Goal: Transaction & Acquisition: Purchase product/service

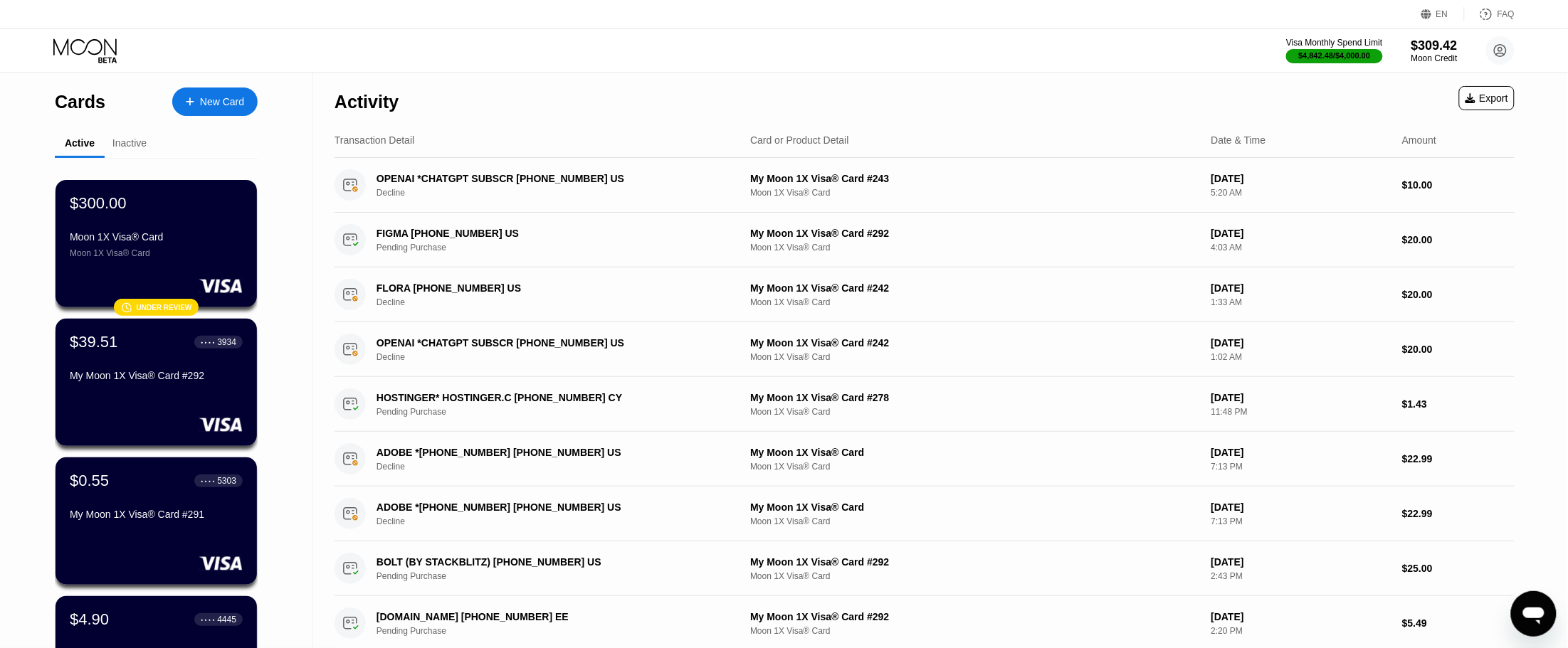
click at [196, 97] on div at bounding box center [197, 102] width 6 height 12
click at [157, 351] on div "$39.51 ● ● ● ● 3934" at bounding box center [157, 342] width 174 height 19
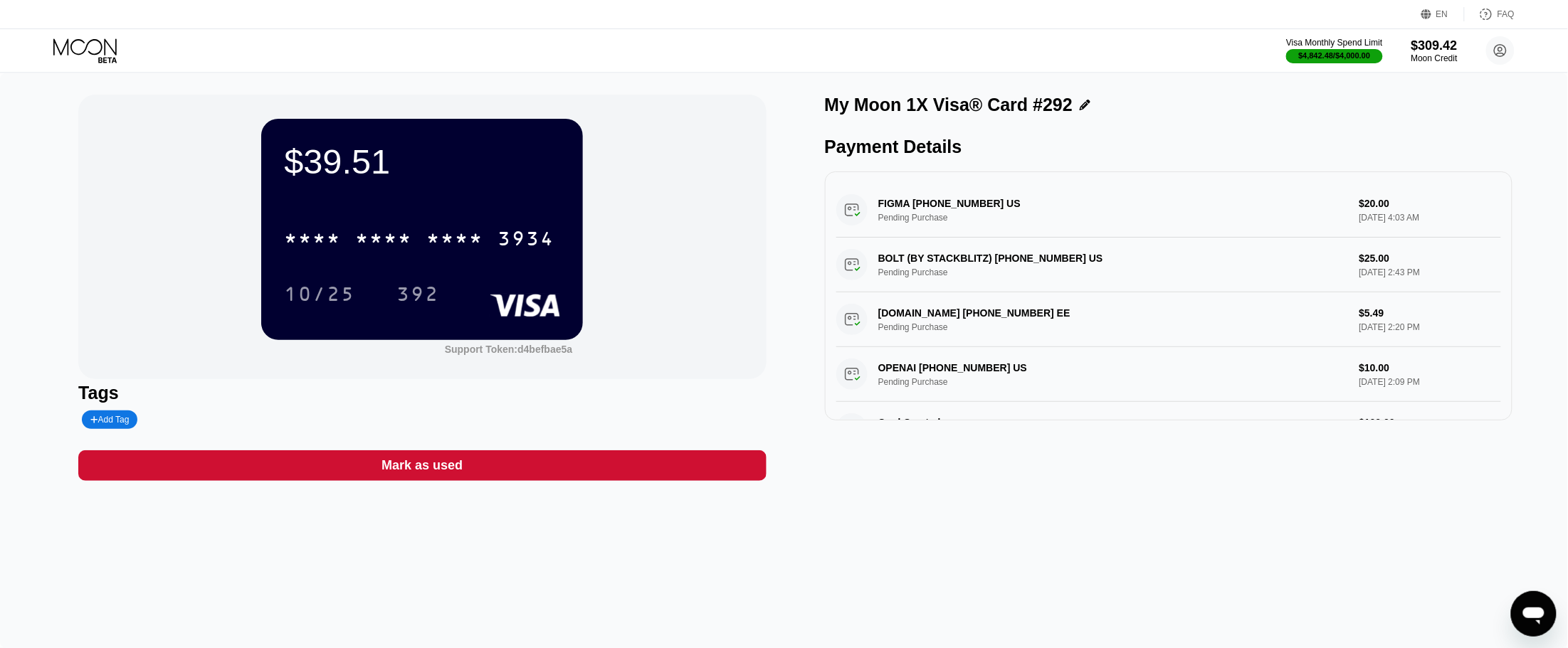
click at [105, 58] on icon at bounding box center [86, 50] width 66 height 25
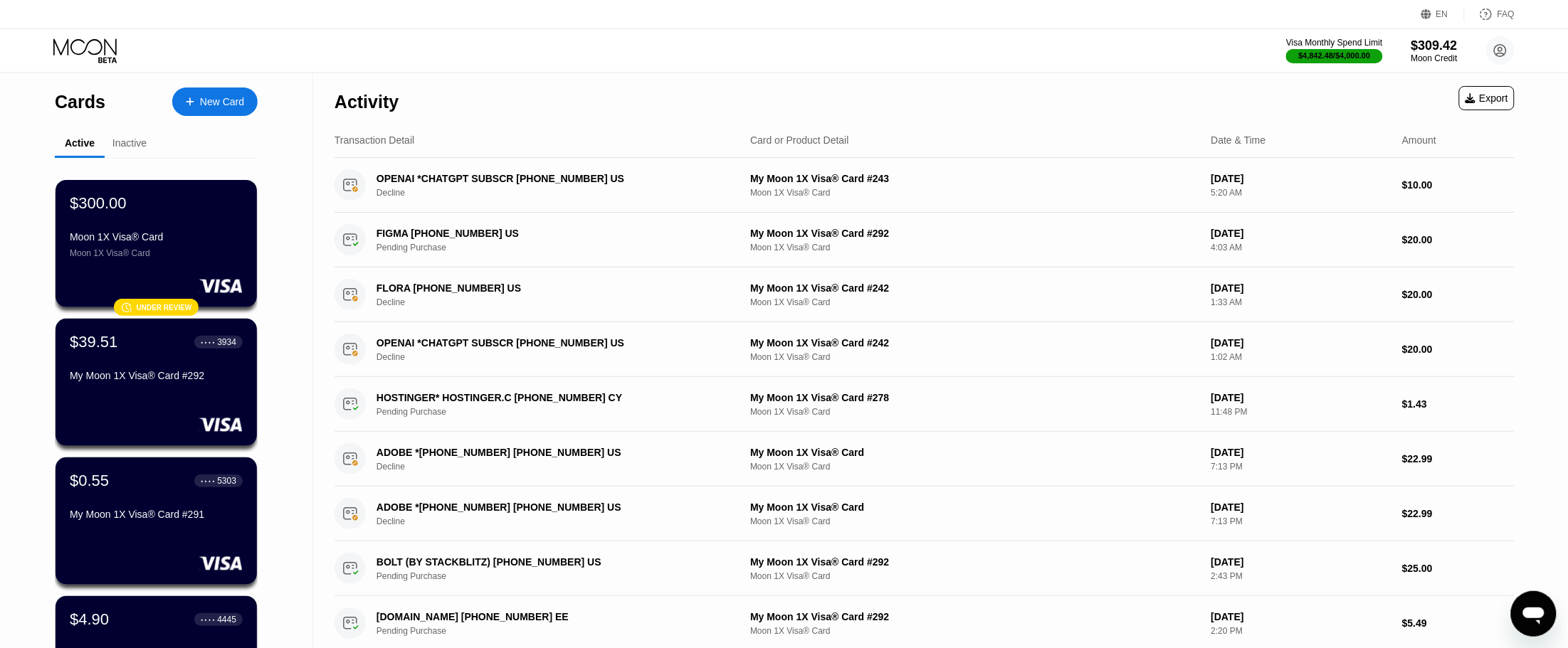
click at [237, 101] on div "New Card" at bounding box center [222, 102] width 44 height 12
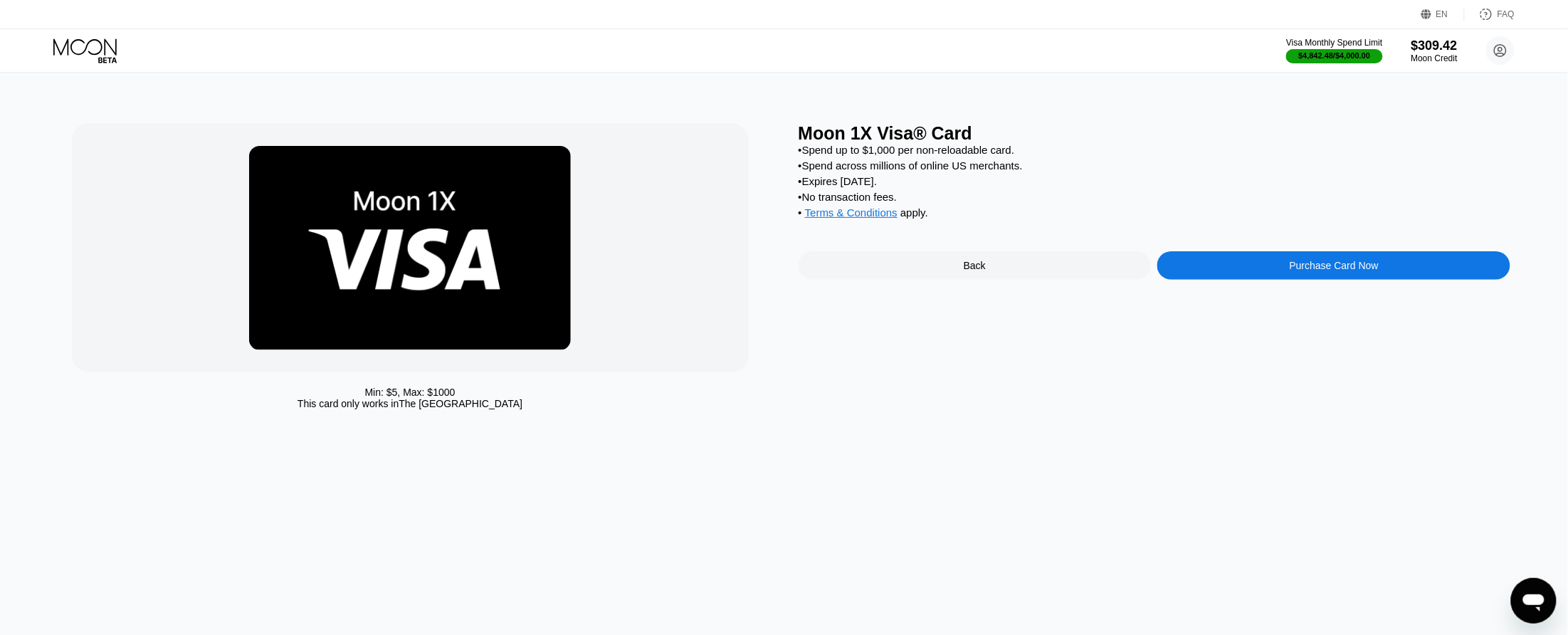
click at [1358, 271] on div "Purchase Card Now" at bounding box center [1334, 265] width 89 height 11
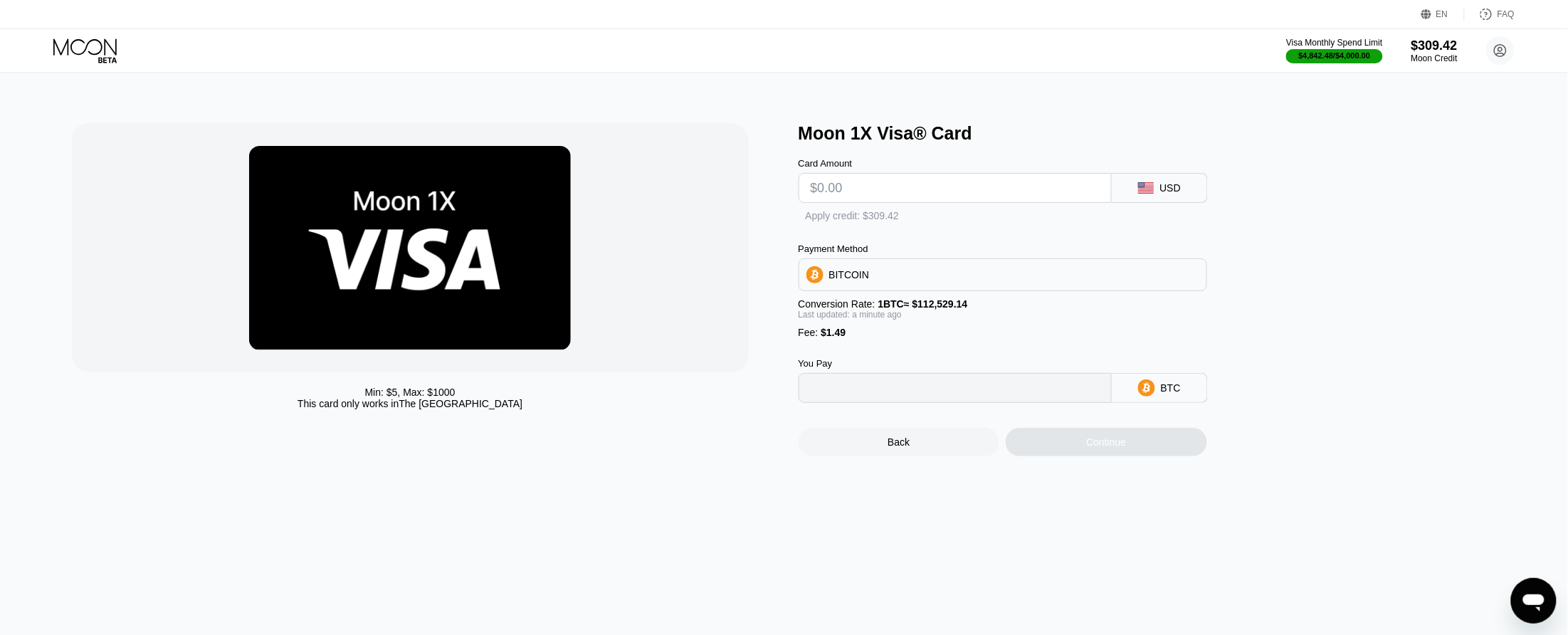
type input "0"
click at [952, 190] on input "text" at bounding box center [955, 188] width 289 height 29
type input "$110"
click at [953, 190] on input "$110" at bounding box center [955, 188] width 289 height 29
type input "0.00099077"
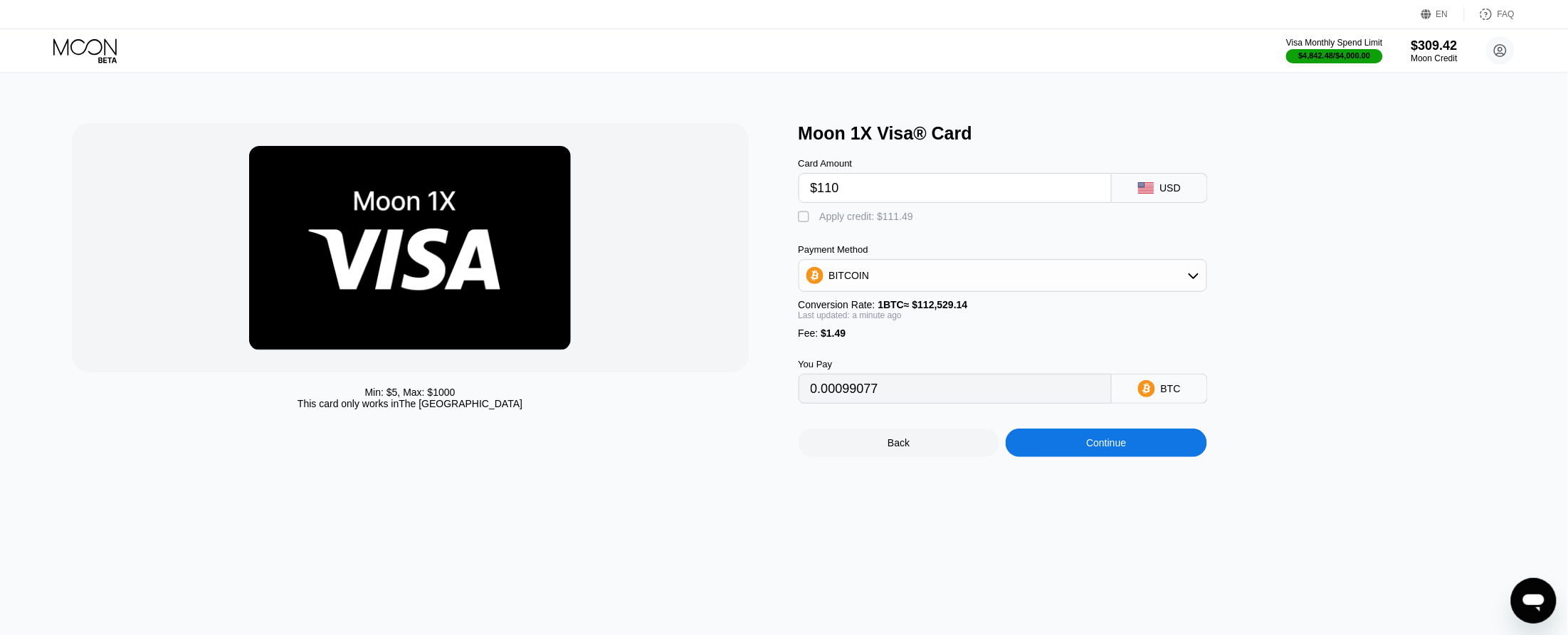
click at [953, 190] on input "$110" at bounding box center [955, 188] width 289 height 29
type input "$110"
click at [817, 222] on div " Apply credit: $111.49" at bounding box center [860, 217] width 123 height 14
type input "0"
click at [1110, 449] on div "Continue" at bounding box center [1106, 442] width 40 height 11
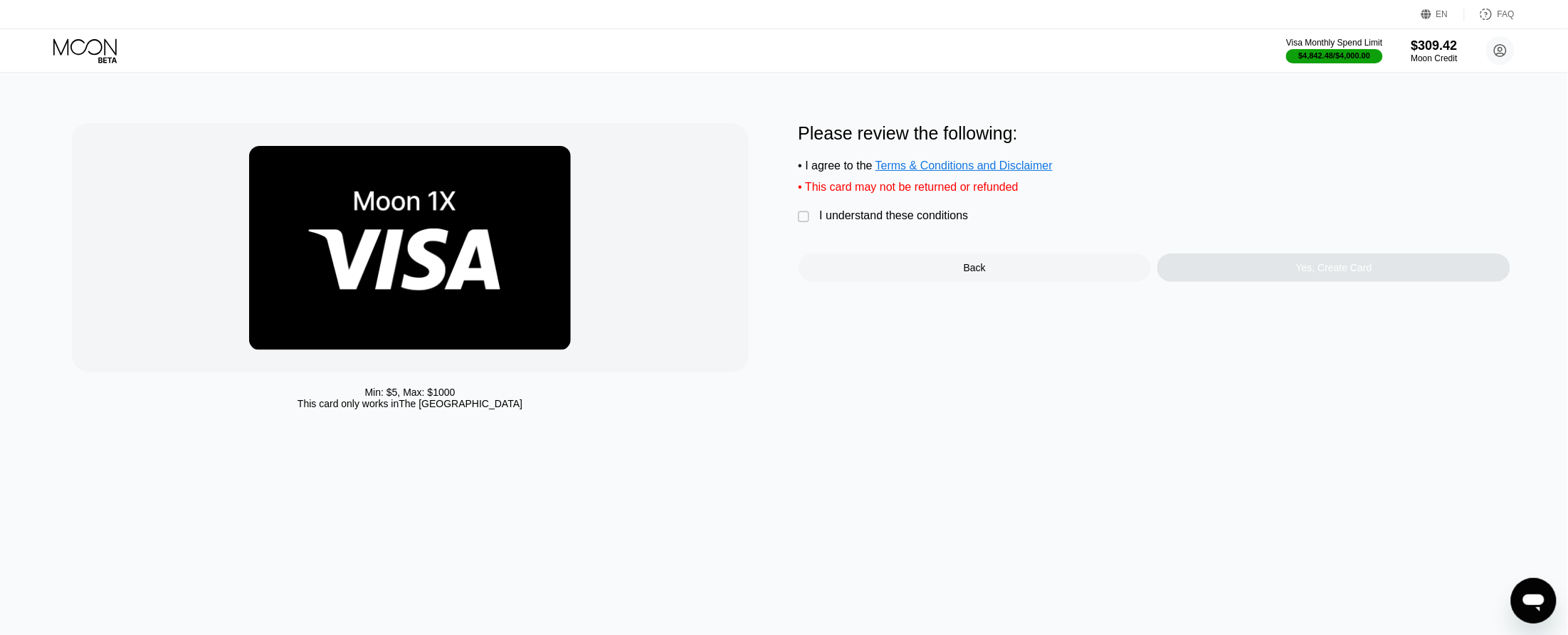
click at [923, 222] on div "I understand these conditions" at bounding box center [894, 215] width 149 height 13
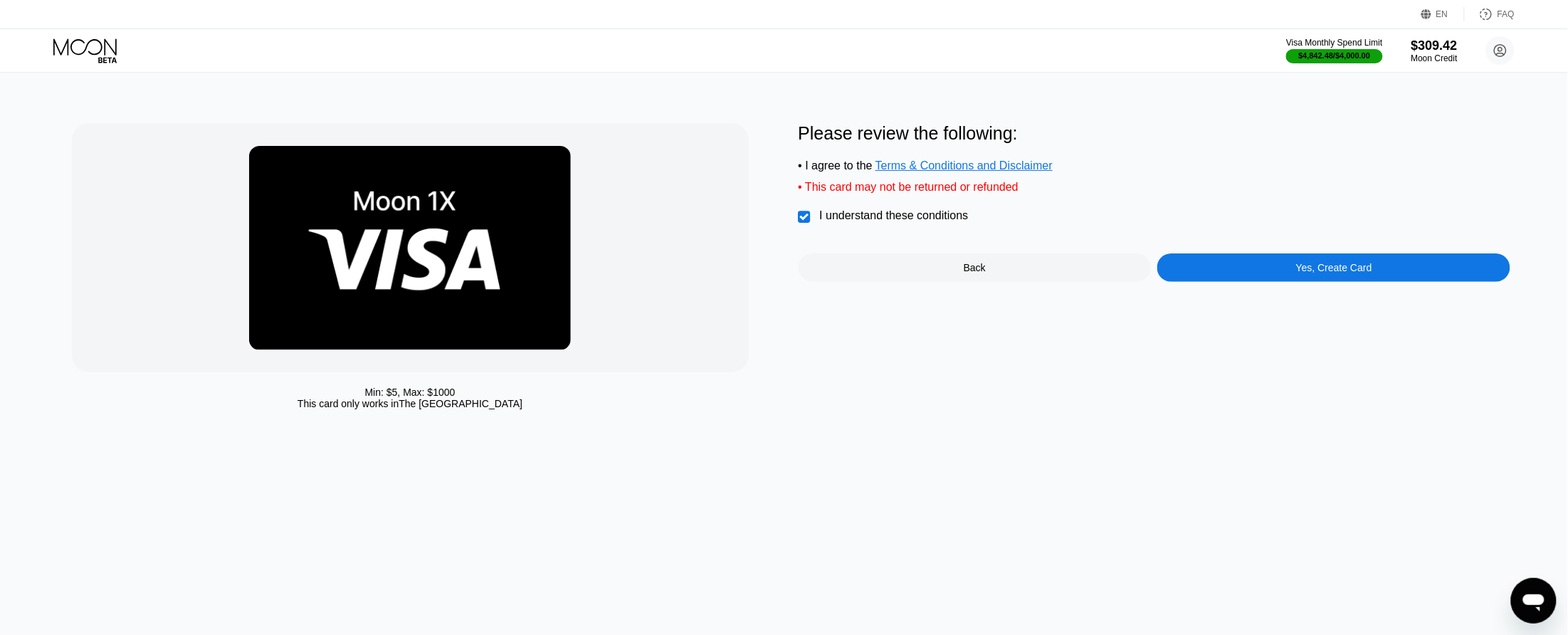
click at [1307, 273] on div "Yes, Create Card" at bounding box center [1334, 268] width 76 height 11
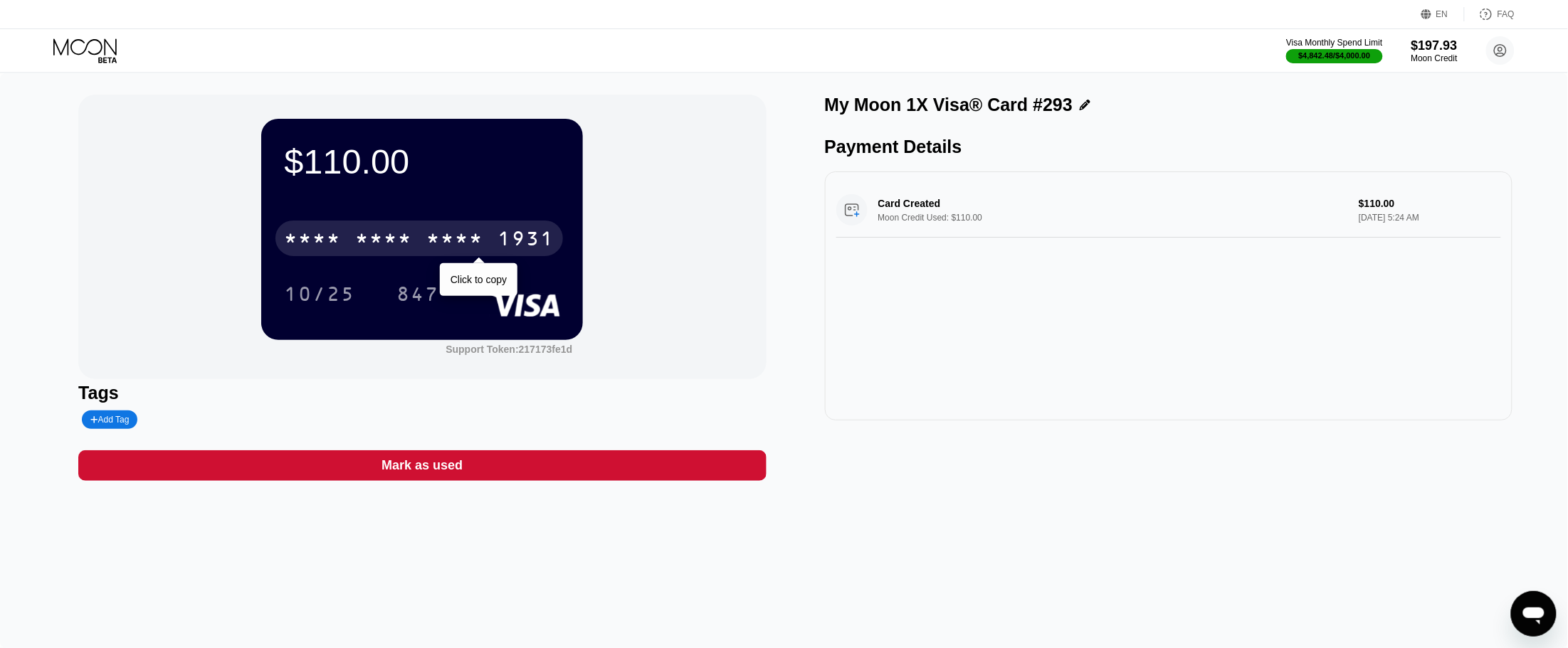
click at [531, 236] on div "1931" at bounding box center [525, 240] width 57 height 23
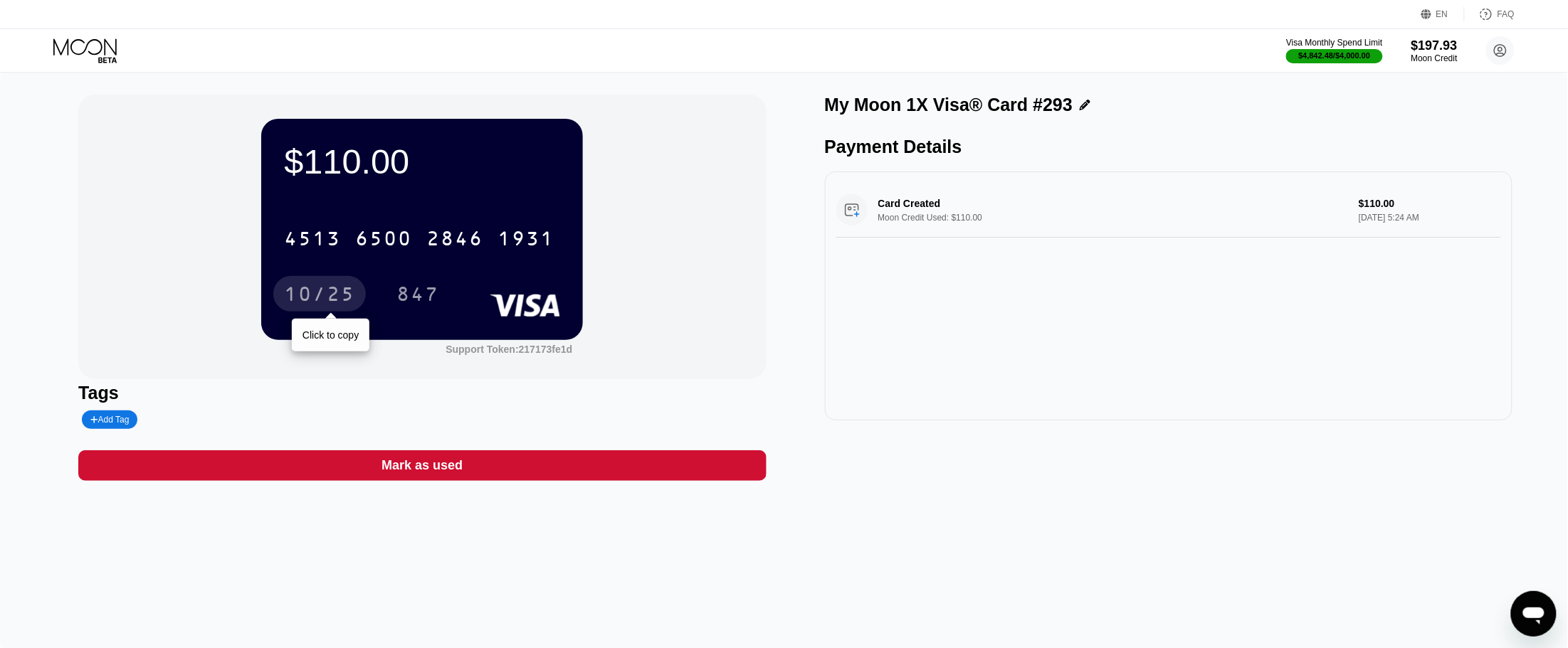
click at [333, 303] on div "10/25" at bounding box center [320, 295] width 71 height 23
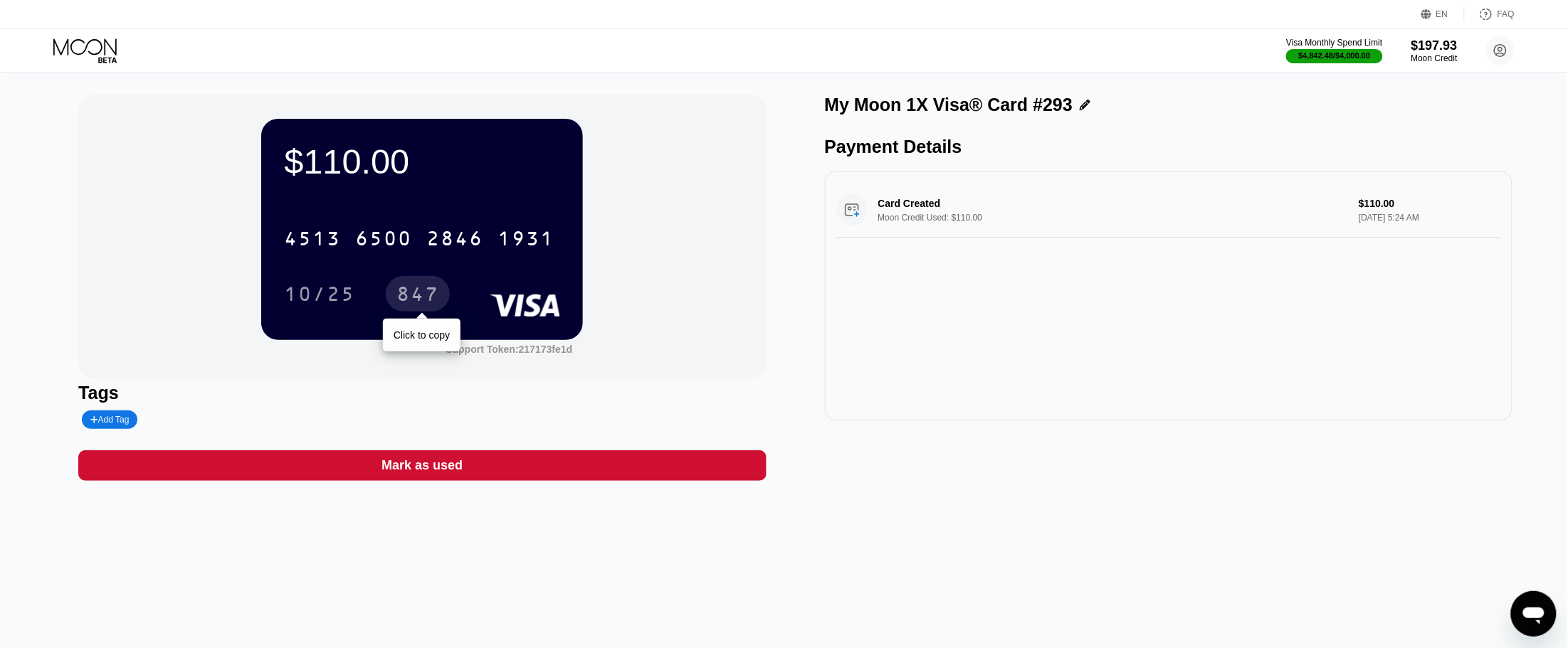
click at [424, 292] on div "847" at bounding box center [418, 295] width 42 height 23
click at [765, 122] on div "$110.00 4513 6500 2846 1931 10/25 847 Click to copy Support Token: 217173fe1d" at bounding box center [422, 237] width 688 height 284
click at [1422, 50] on div "$197.93" at bounding box center [1434, 46] width 47 height 15
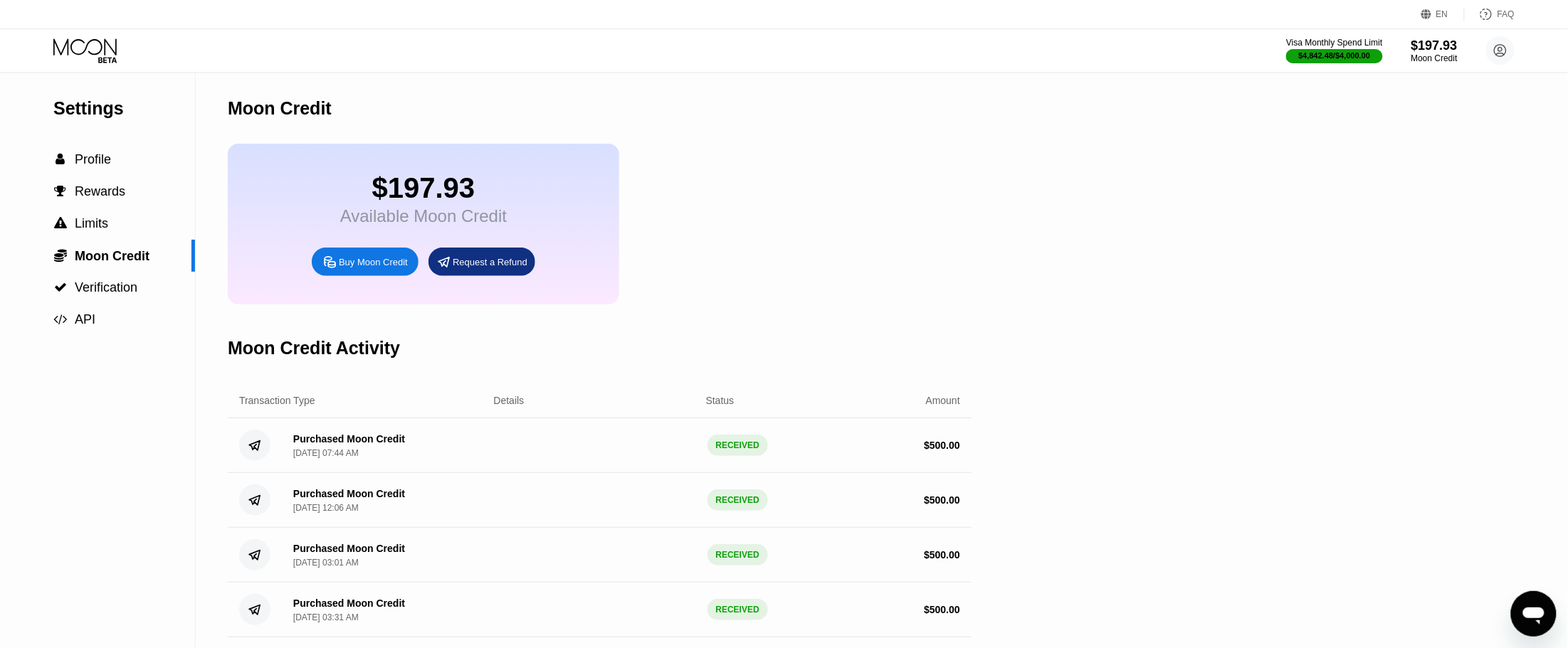
click at [87, 47] on icon at bounding box center [86, 50] width 66 height 25
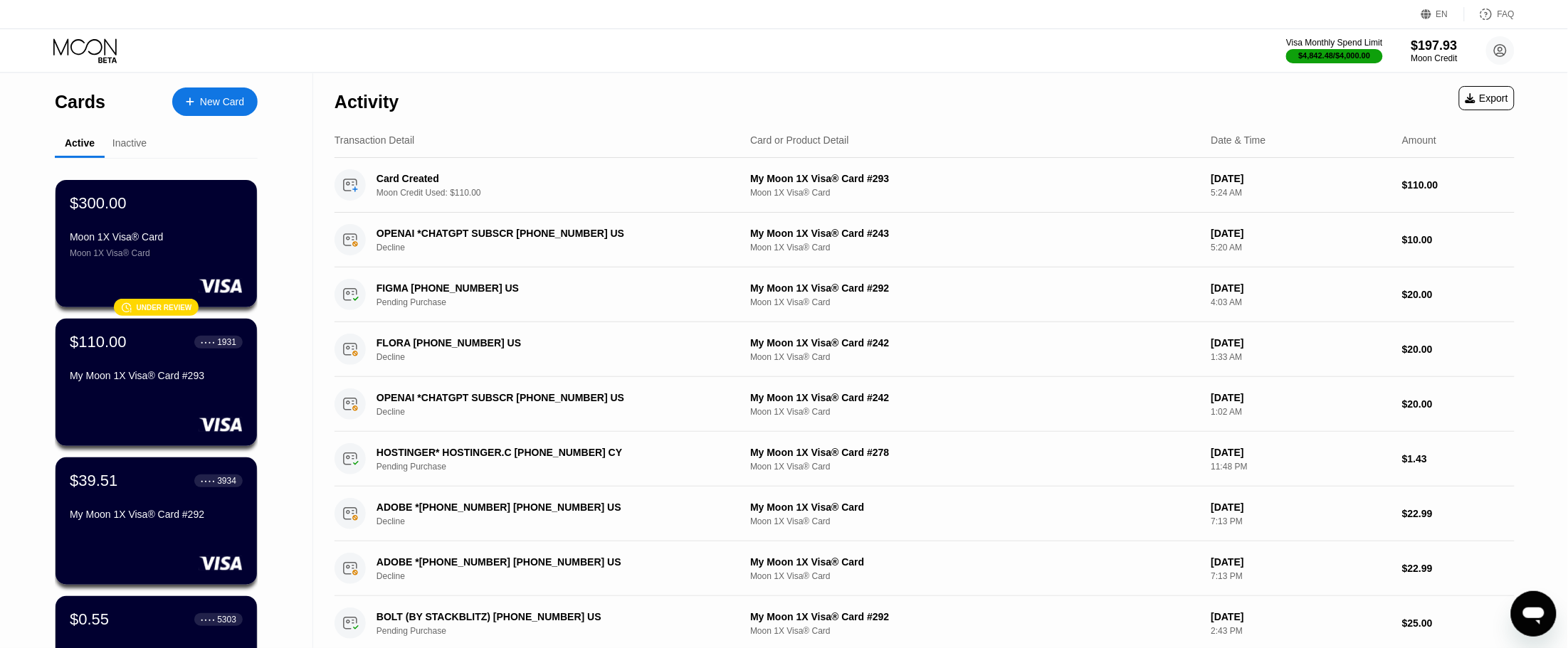
click at [195, 101] on div at bounding box center [197, 102] width 6 height 12
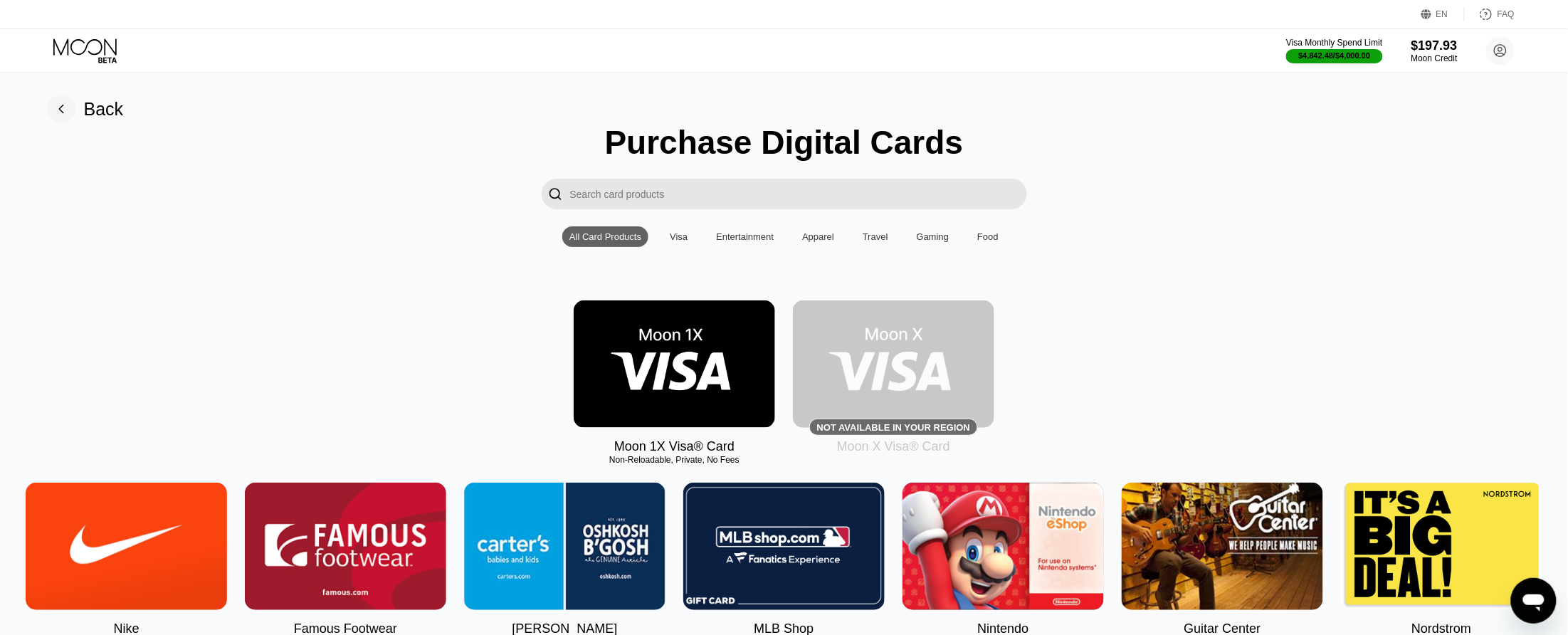
click at [663, 356] on img at bounding box center [674, 364] width 201 height 128
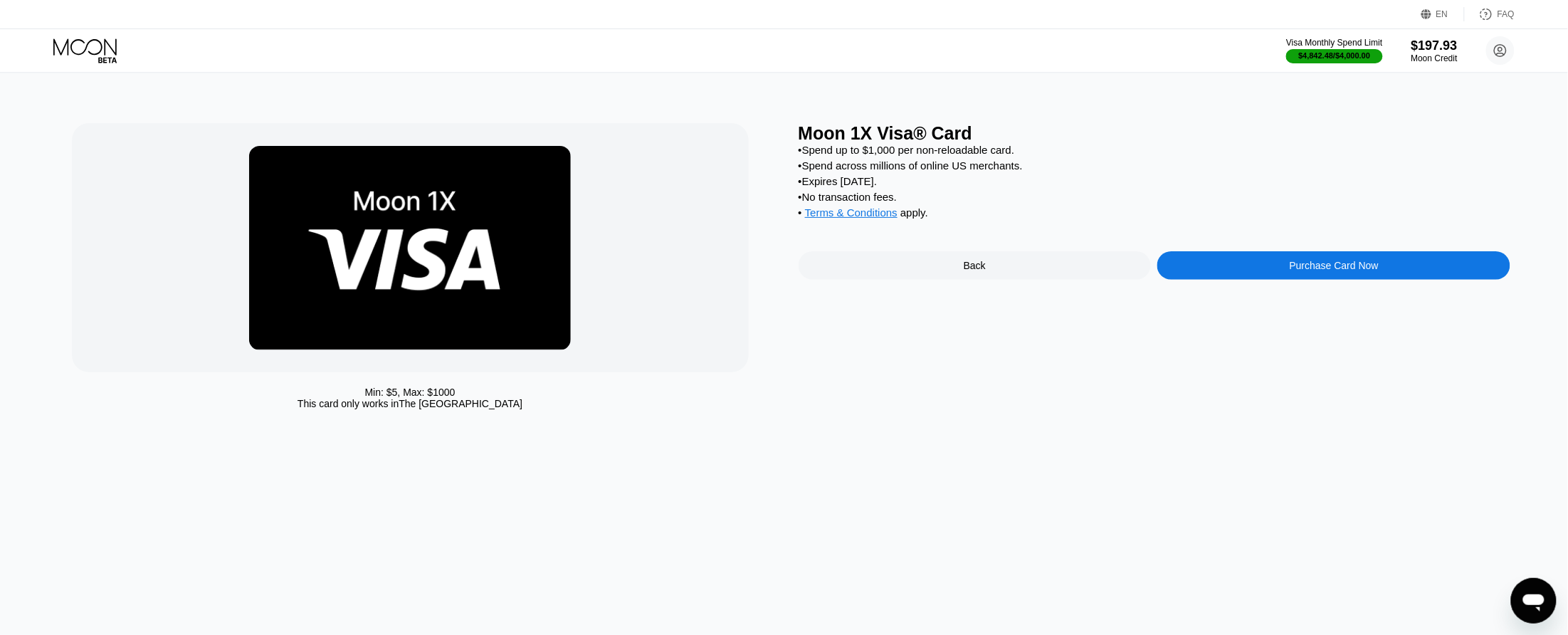
click at [705, 240] on div at bounding box center [410, 248] width 677 height 249
click at [1223, 271] on div "Purchase Card Now" at bounding box center [1334, 266] width 353 height 29
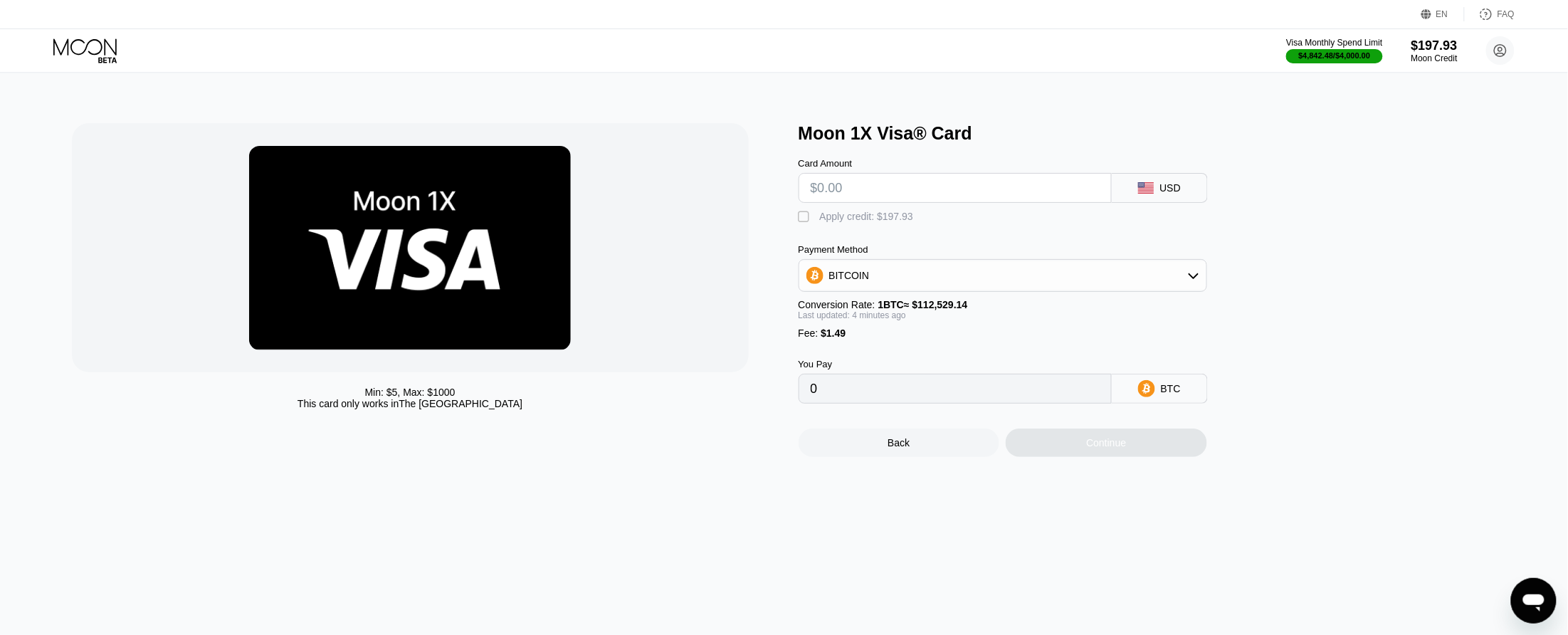
click at [867, 183] on input "text" at bounding box center [955, 188] width 289 height 29
type input "$100"
type input "0.00090077"
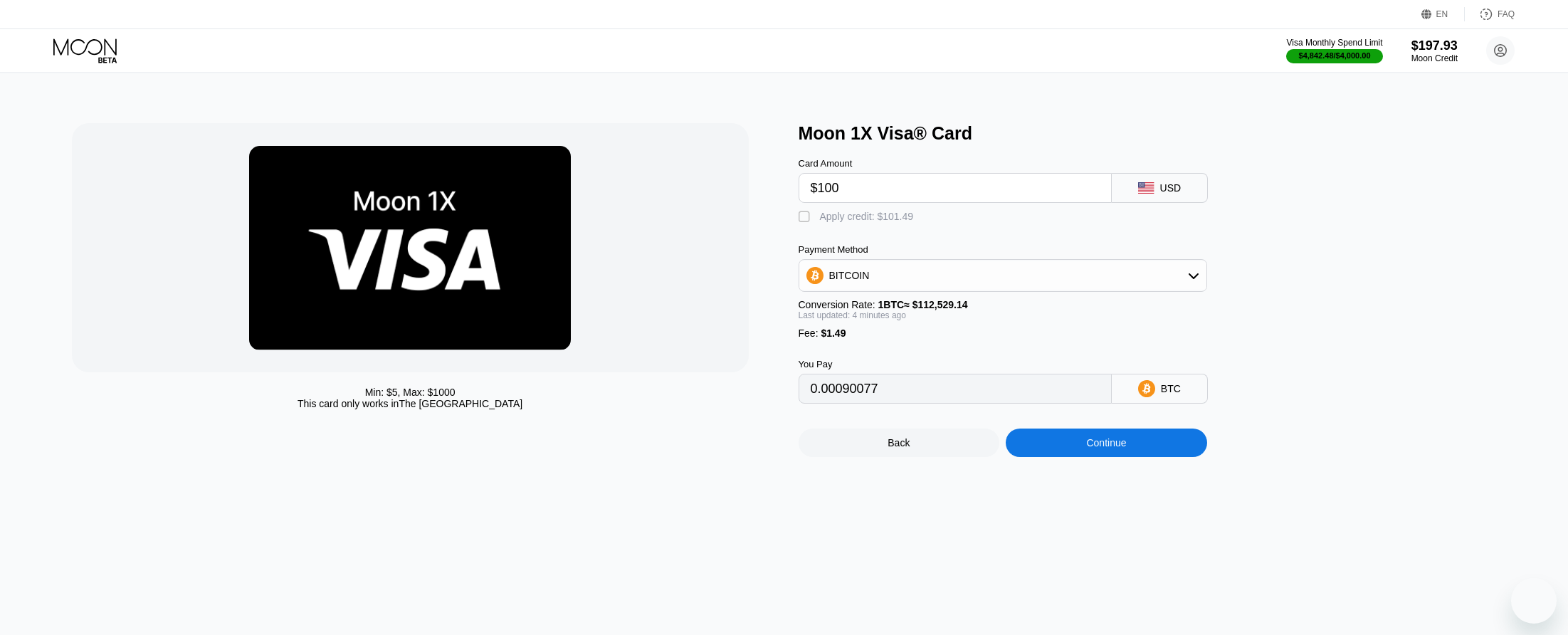
type input "$100"
click at [799, 221] on div "" at bounding box center [806, 217] width 14 height 14
type input "0"
click at [1160, 457] on div "Continue" at bounding box center [1107, 443] width 201 height 29
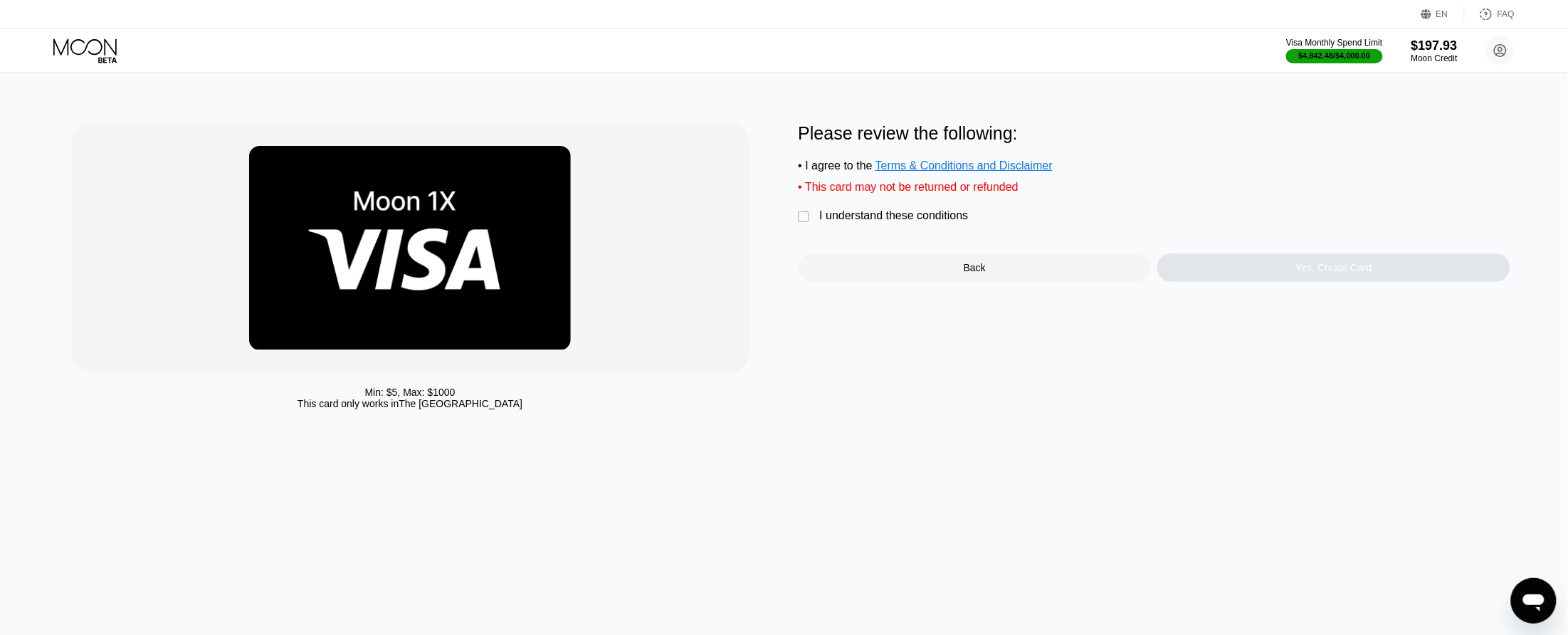
click at [916, 222] on div "I understand these conditions" at bounding box center [894, 215] width 149 height 13
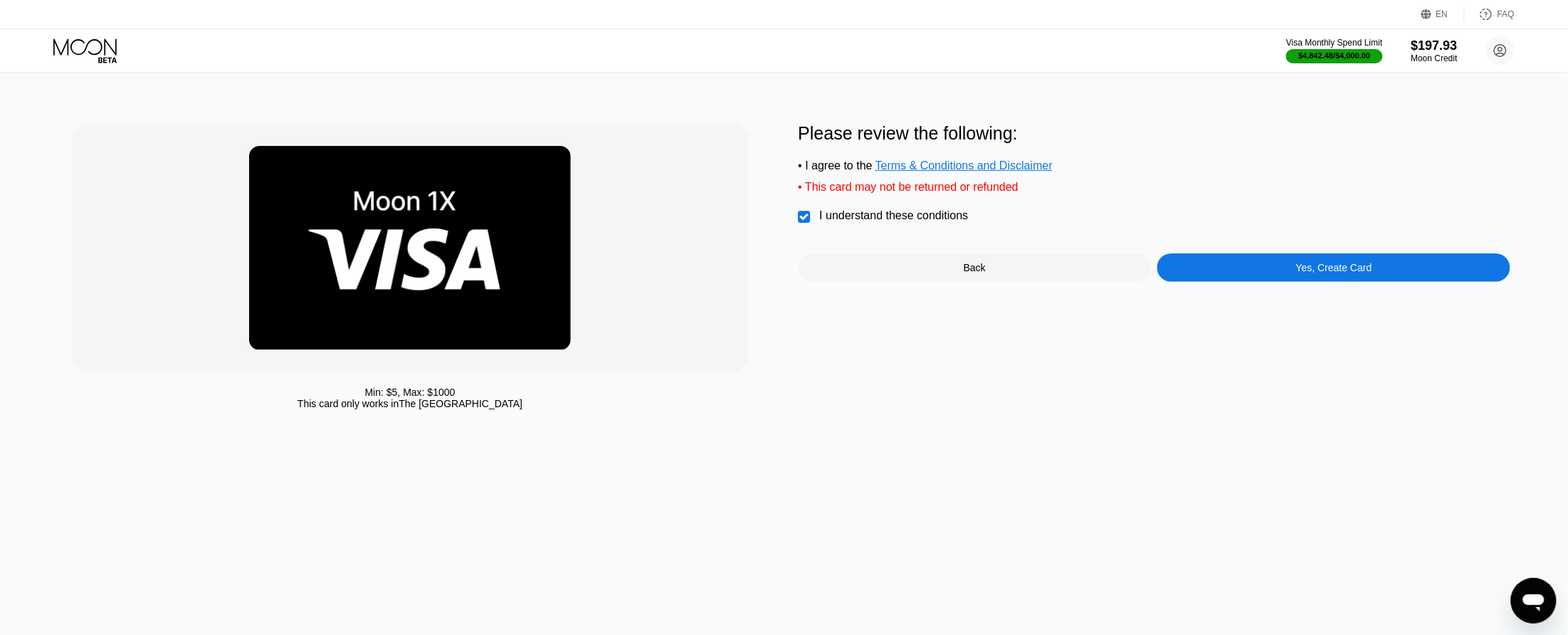
click at [1243, 282] on div "Yes, Create Card" at bounding box center [1334, 268] width 353 height 29
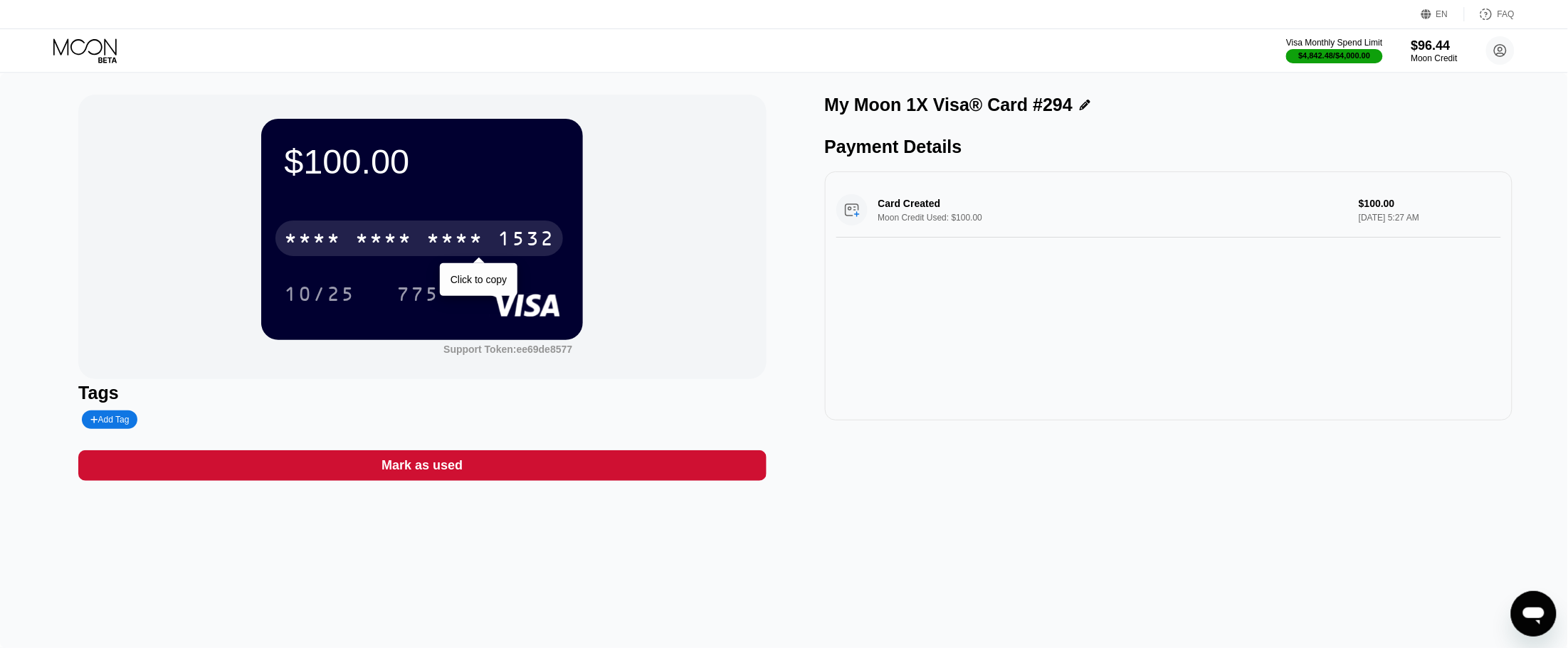
click at [547, 246] on div "1532" at bounding box center [525, 240] width 57 height 23
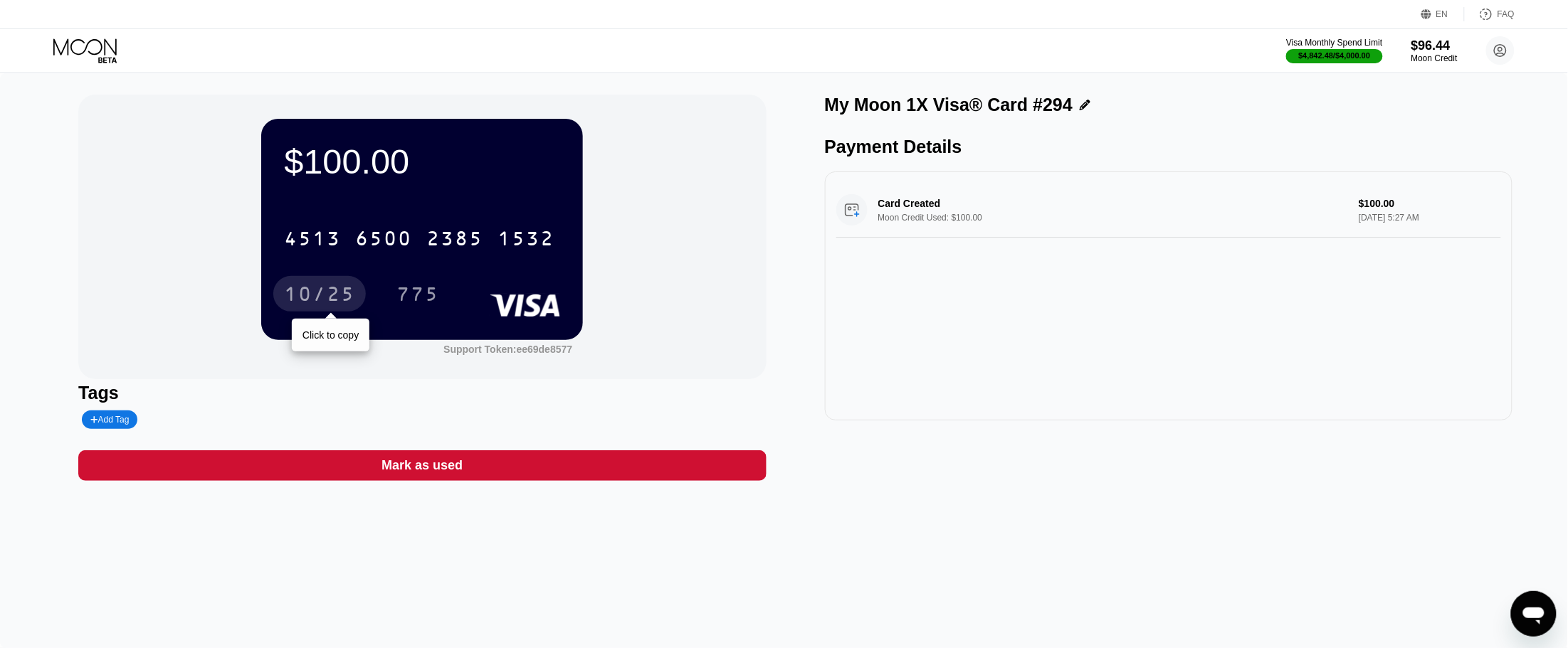
click at [287, 289] on div "10/25" at bounding box center [320, 295] width 71 height 23
click at [405, 294] on div "775" at bounding box center [418, 295] width 42 height 23
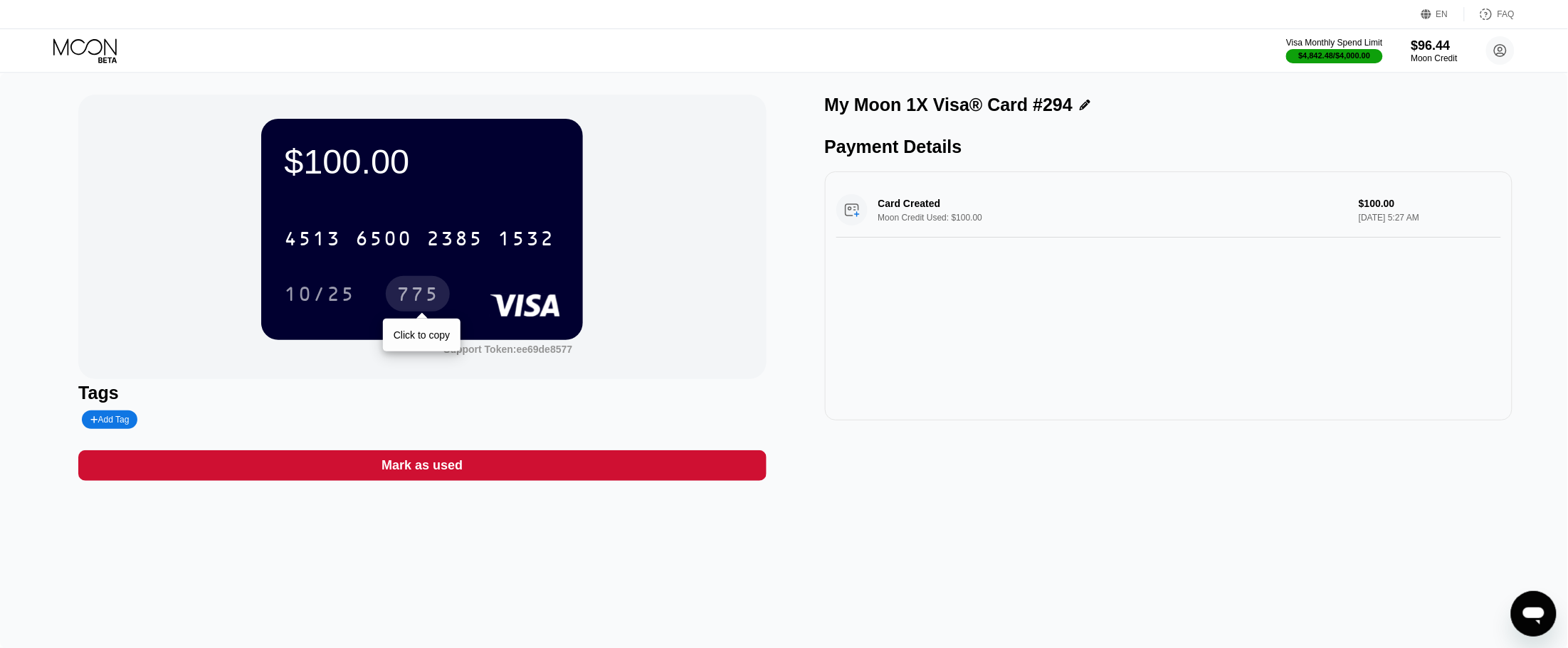
click at [467, 239] on div "2385" at bounding box center [454, 240] width 57 height 23
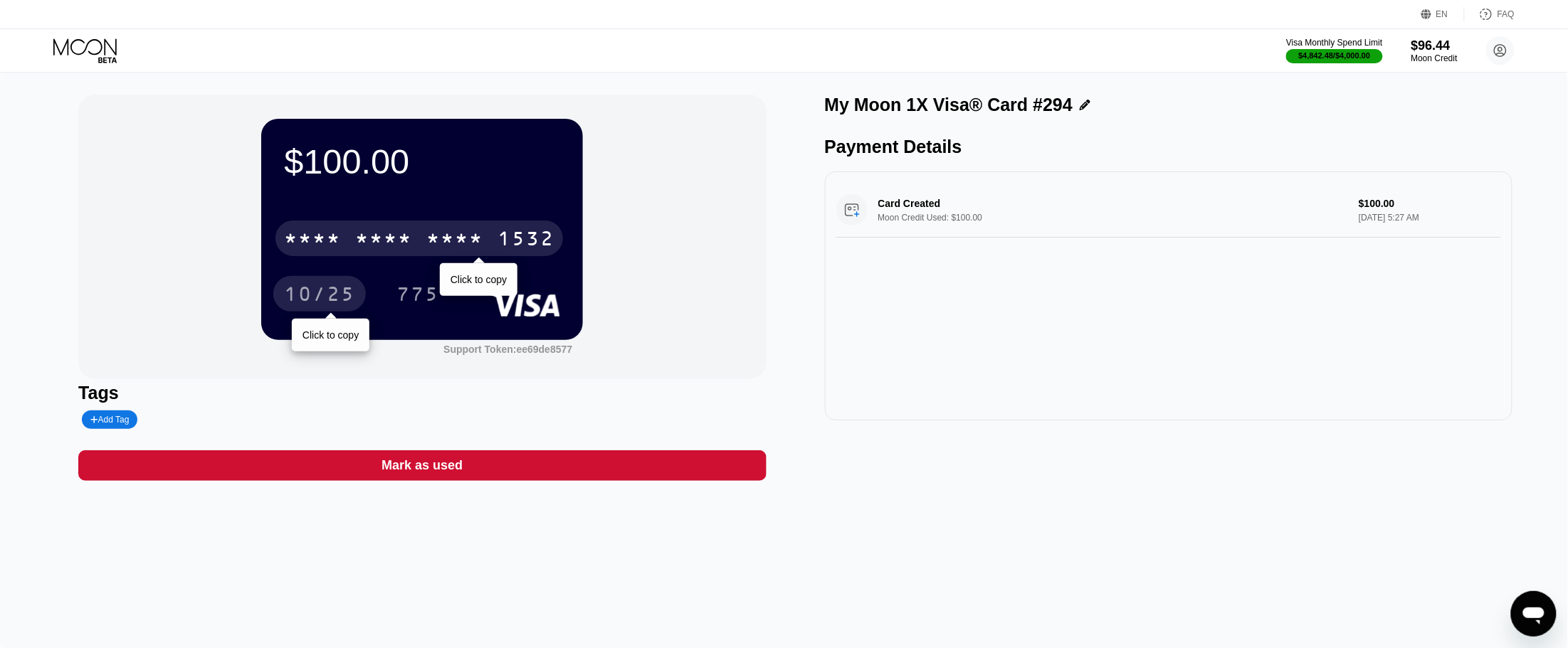
click at [300, 297] on div "10/25" at bounding box center [320, 295] width 71 height 23
click at [417, 306] on div "775" at bounding box center [418, 295] width 42 height 23
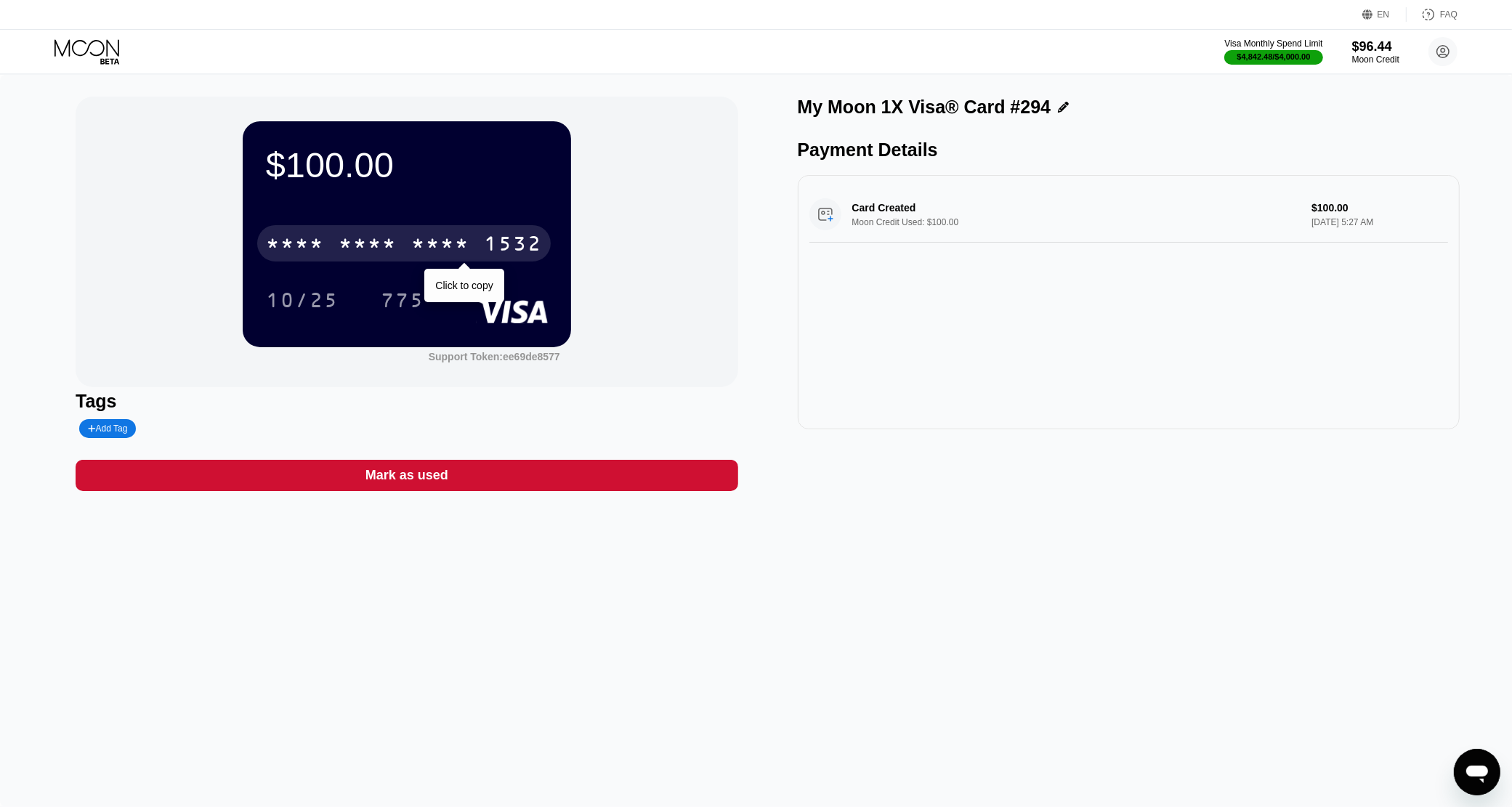
click at [102, 48] on icon at bounding box center [88, 51] width 67 height 25
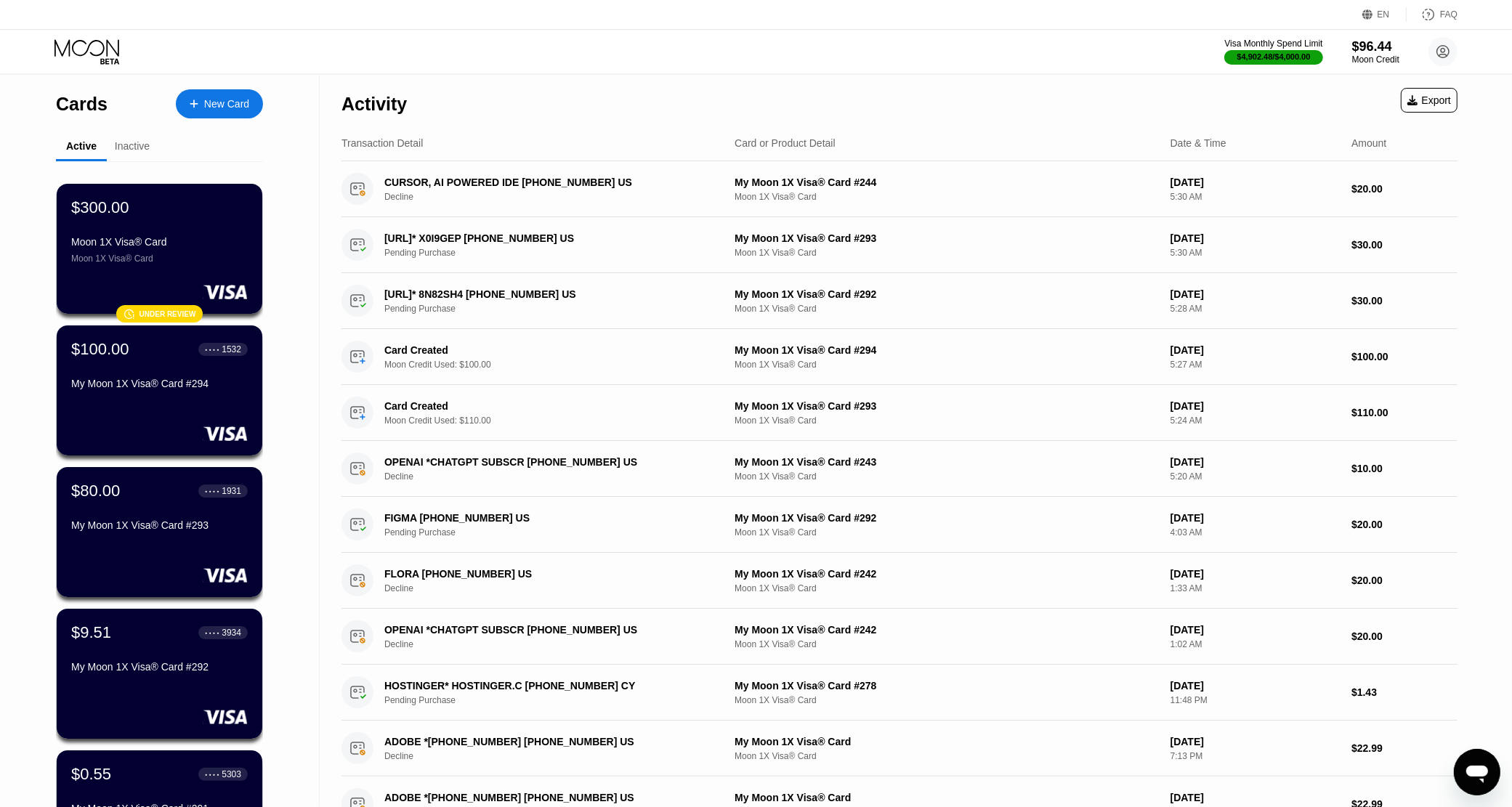
click at [832, 67] on div "Visa Monthly Spend Limit $4,902.48 / $4,000.00 $96.44 Moon Credit Eran Nik [DOM…" at bounding box center [756, 51] width 1512 height 43
click at [497, 53] on div "Visa Monthly Spend Limit $4,902.48 / $4,000.00 $96.44 Moon Credit Eran Nik [DOM…" at bounding box center [756, 51] width 1512 height 43
